Goal: Find specific page/section: Find specific page/section

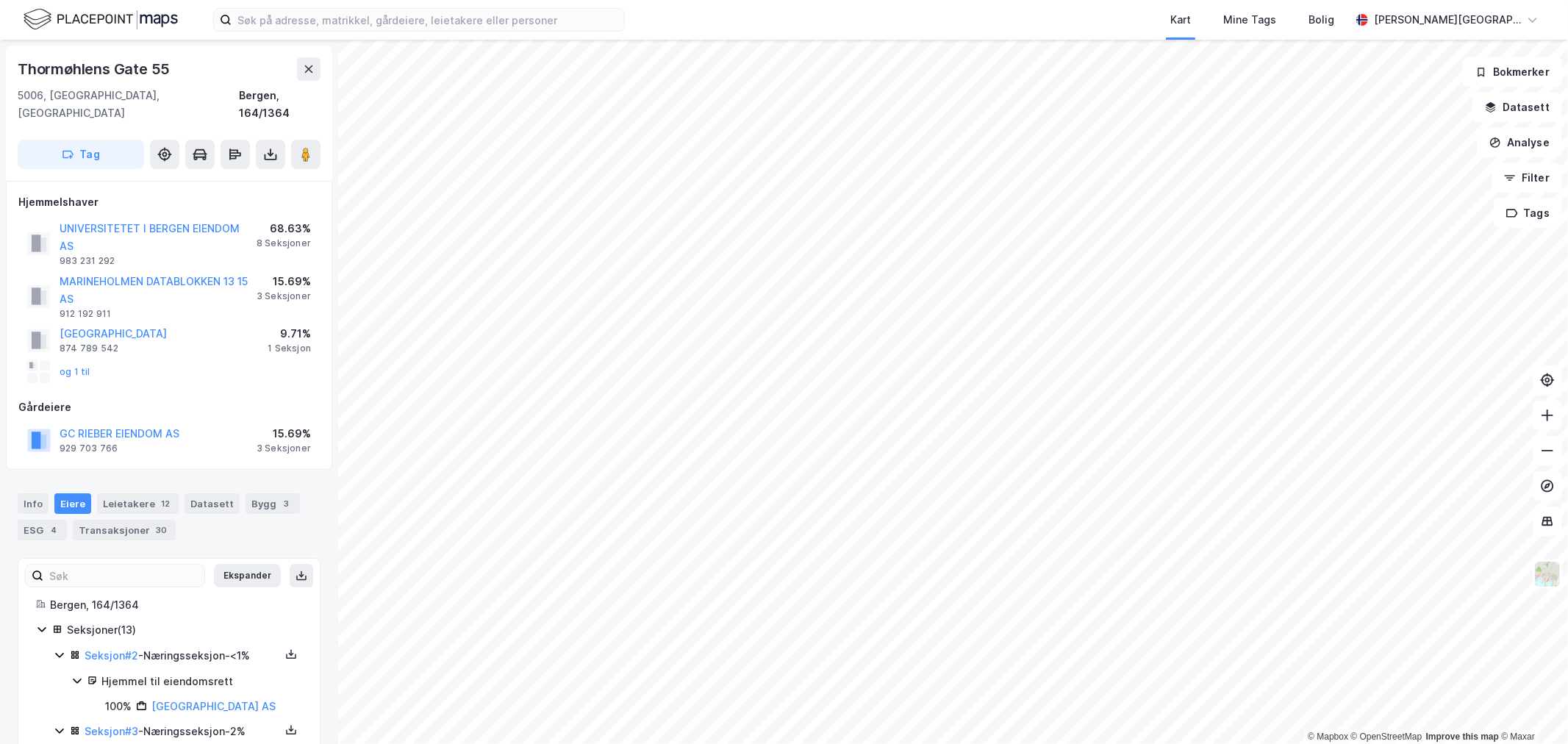
scroll to position [1250, 0]
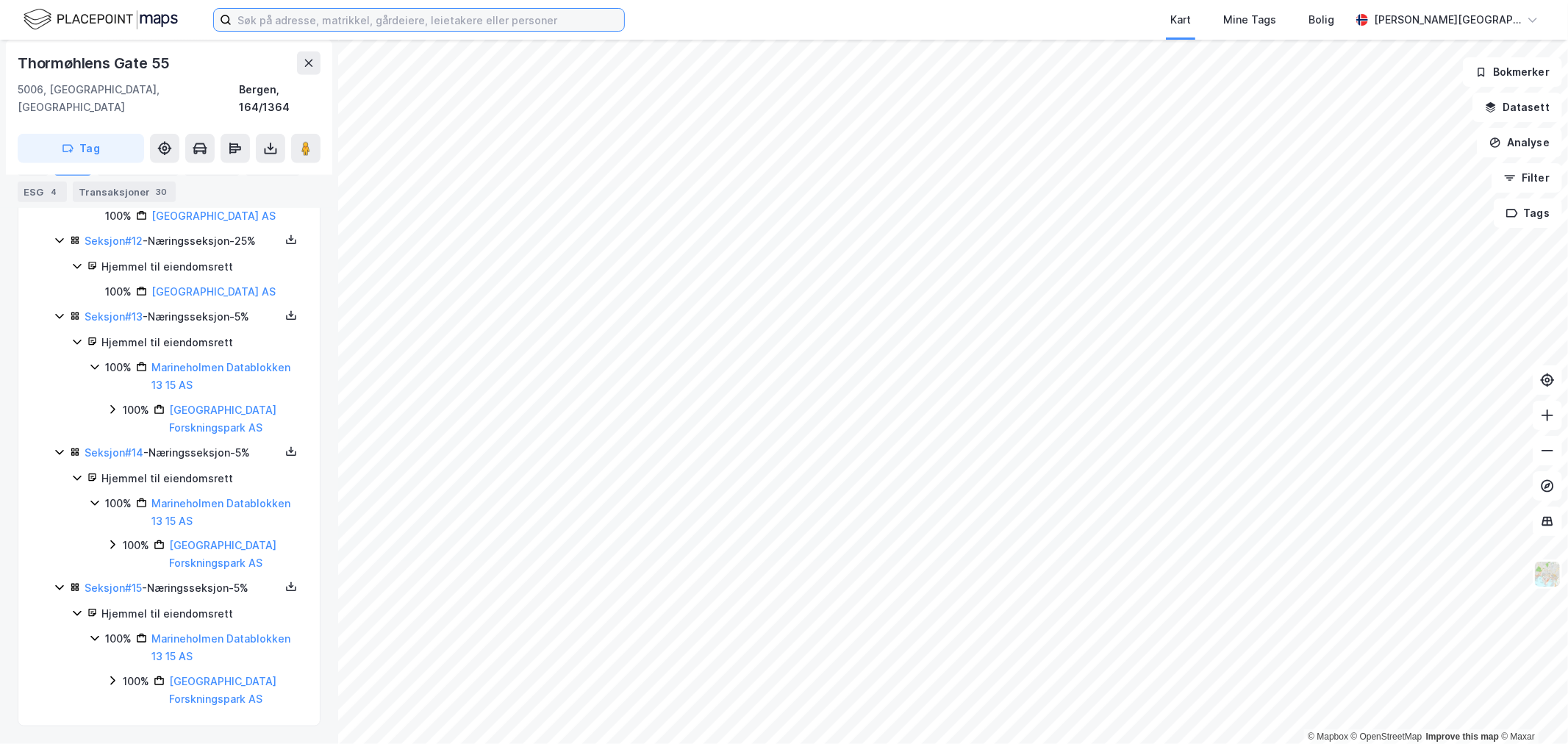
click at [353, 16] on input at bounding box center [428, 20] width 393 height 22
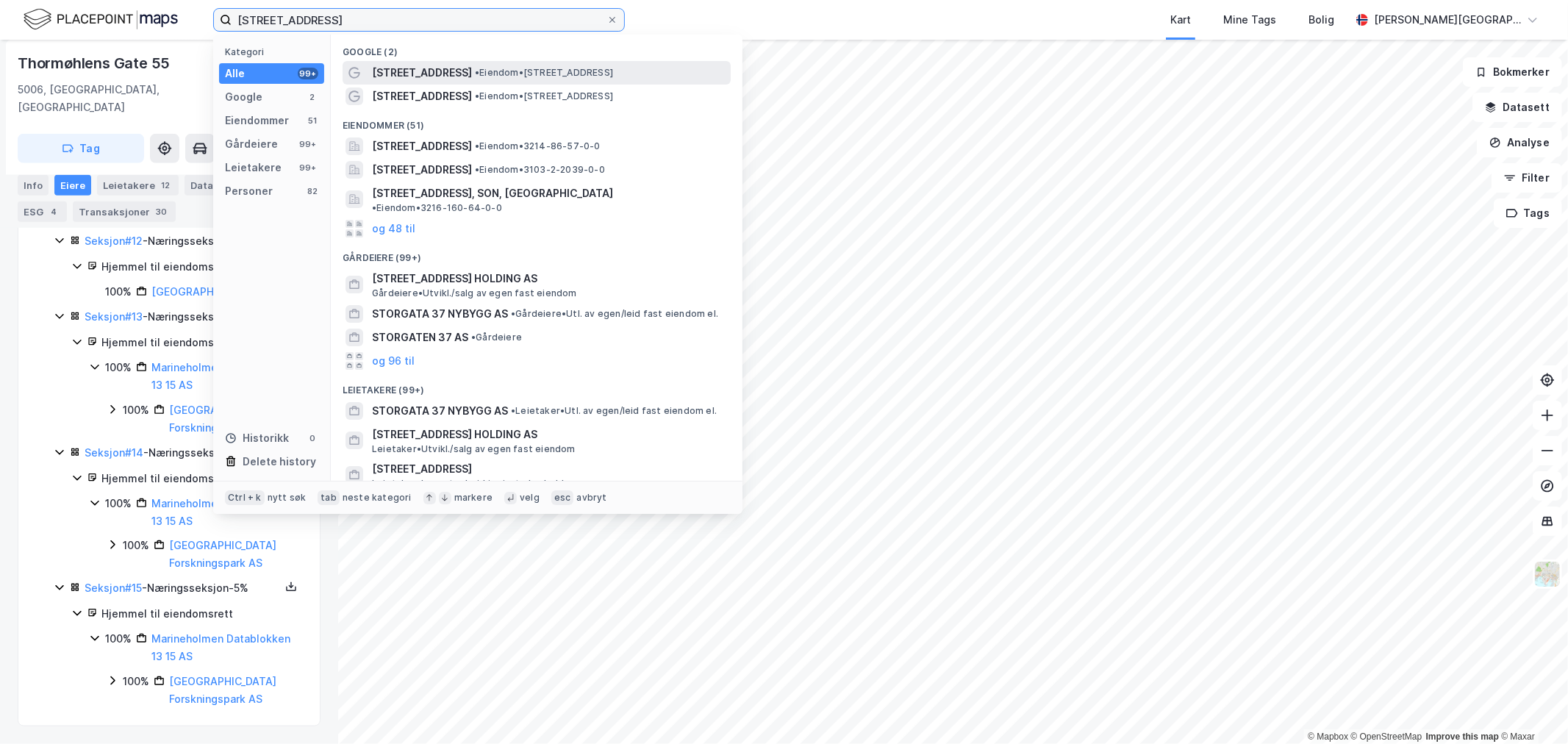
type input "[STREET_ADDRESS]"
click at [421, 72] on span "[STREET_ADDRESS]" at bounding box center [422, 73] width 100 height 18
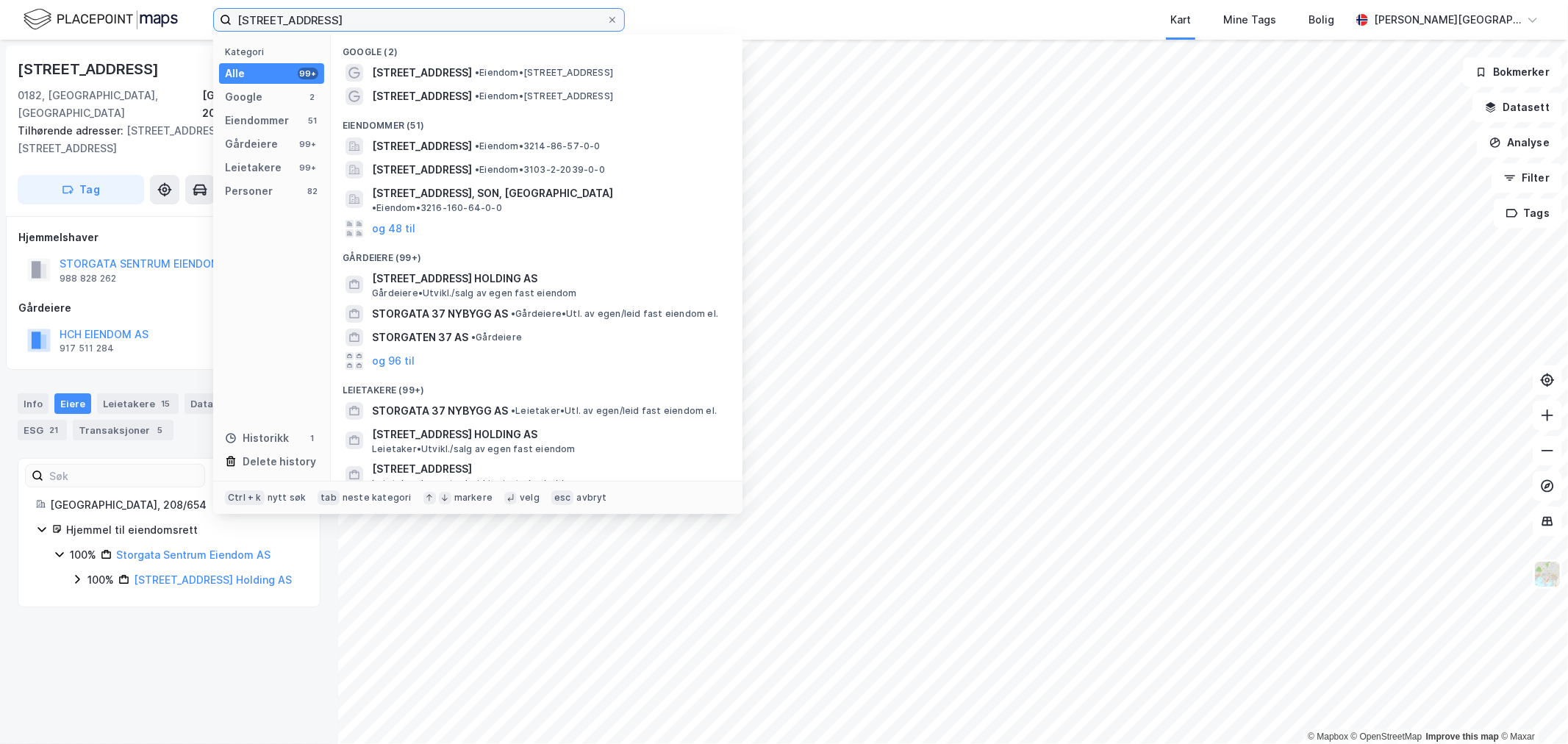
click at [318, 27] on input "[STREET_ADDRESS]" at bounding box center [419, 20] width 375 height 22
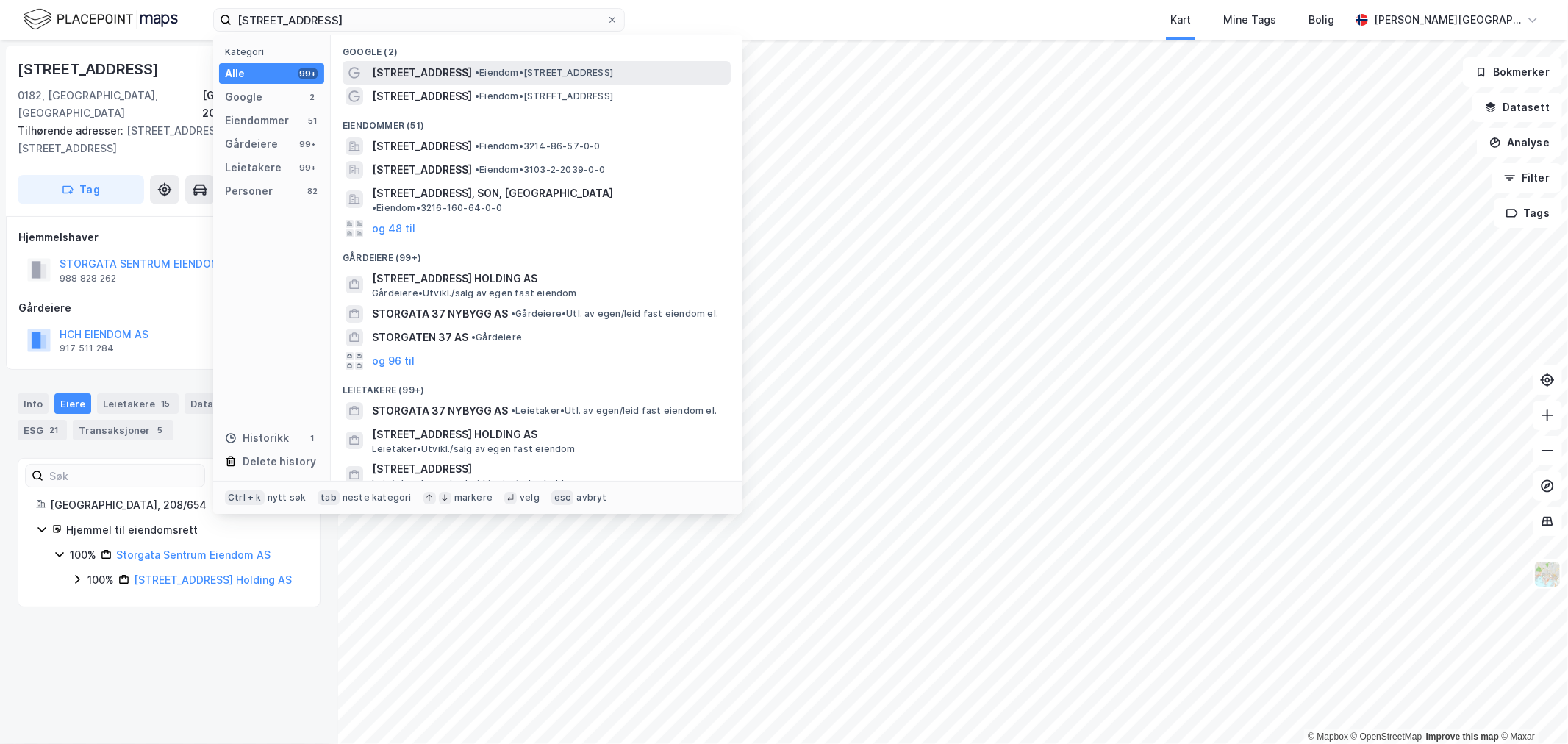
click at [385, 75] on span "[STREET_ADDRESS]" at bounding box center [422, 73] width 100 height 18
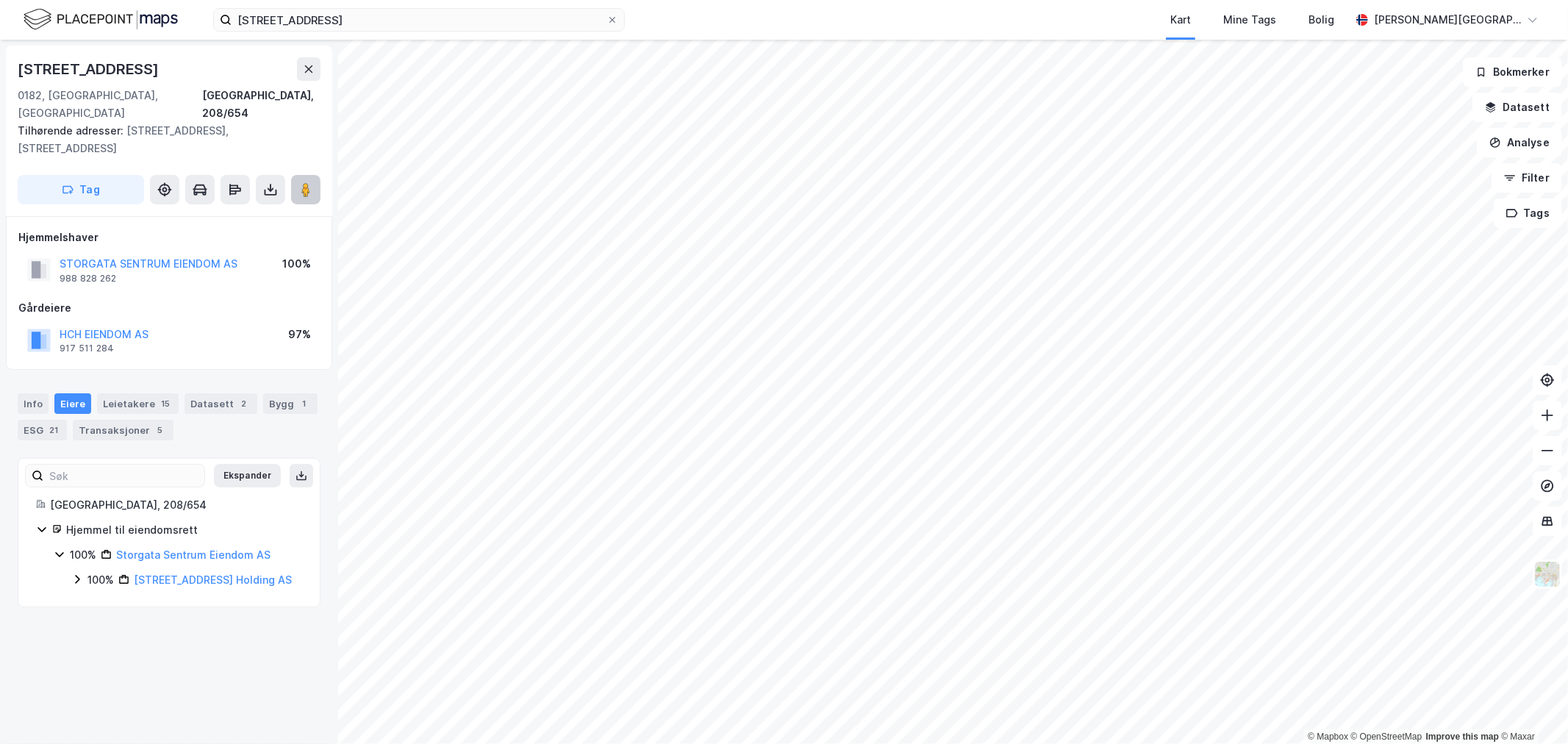
click at [303, 182] on image at bounding box center [306, 190] width 9 height 15
